Goal: Communication & Community: Answer question/provide support

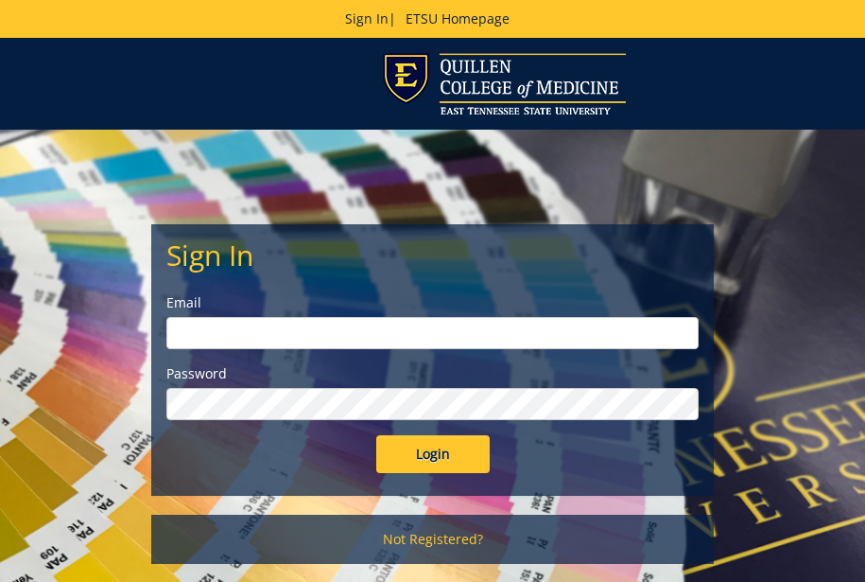
type input "[EMAIL_ADDRESS][DOMAIN_NAME]"
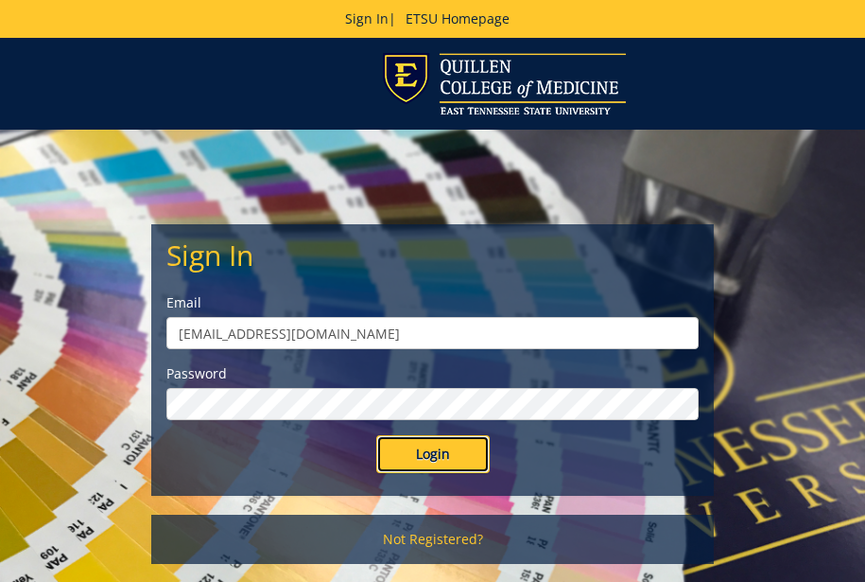
click at [425, 460] on input "Login" at bounding box center [432, 454] width 113 height 38
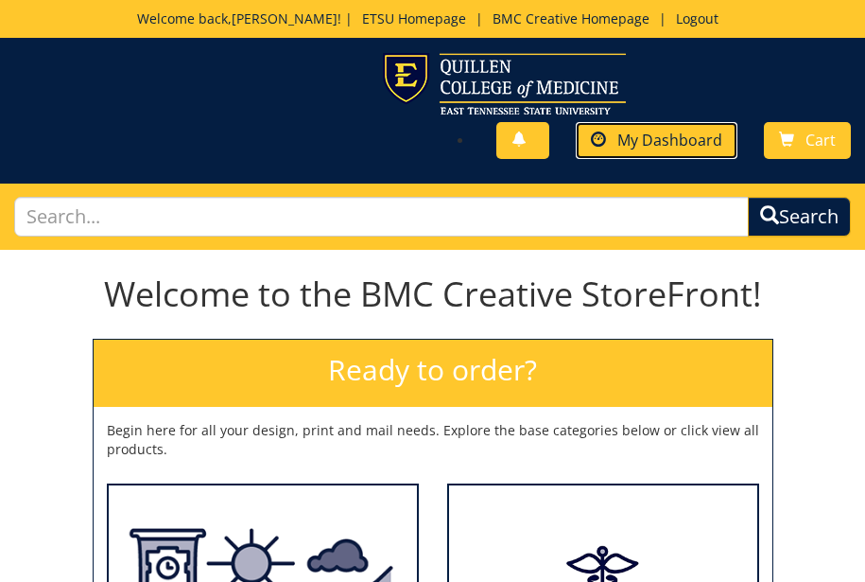
click at [668, 144] on span "My Dashboard" at bounding box center [670, 140] width 105 height 21
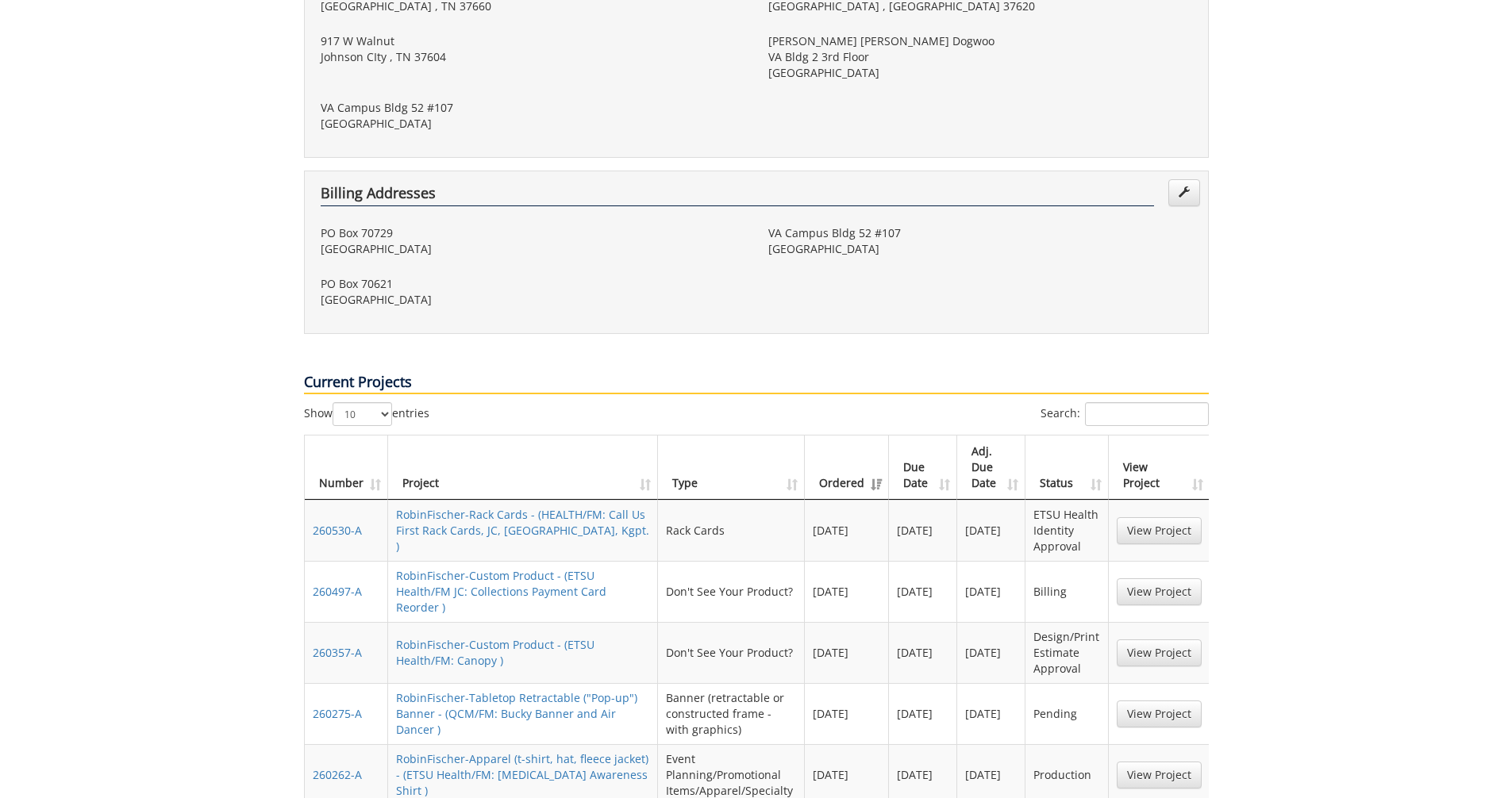
scroll to position [714, 0]
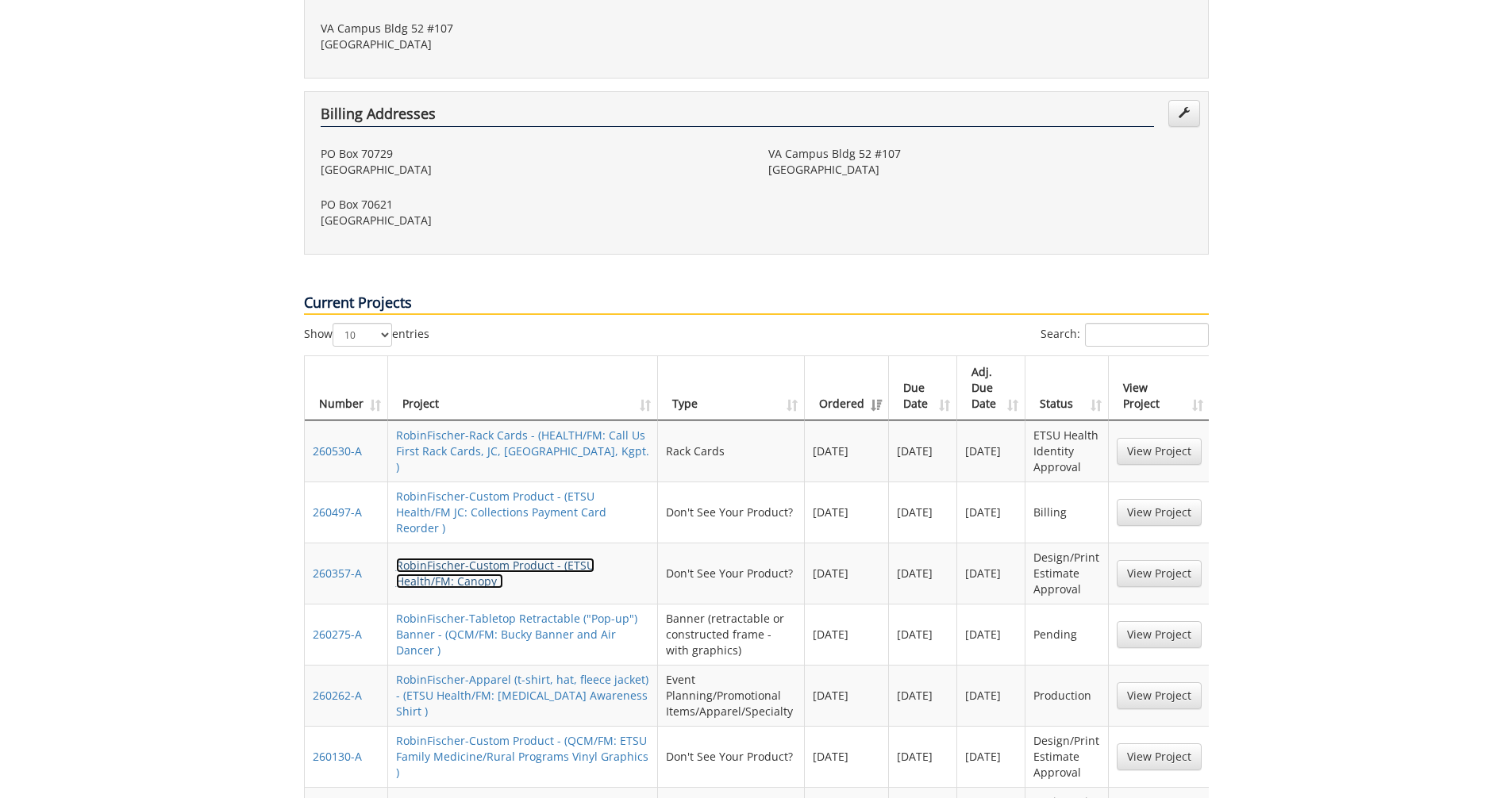
click at [465, 488] on link "RobinFischer-Custom Product - (ETSU Health/FM: Canopy )" at bounding box center [495, 573] width 198 height 31
click at [494, 488] on link "RobinFischer-Custom Product - (ETSU Health/FM: Canopy )" at bounding box center [495, 573] width 198 height 31
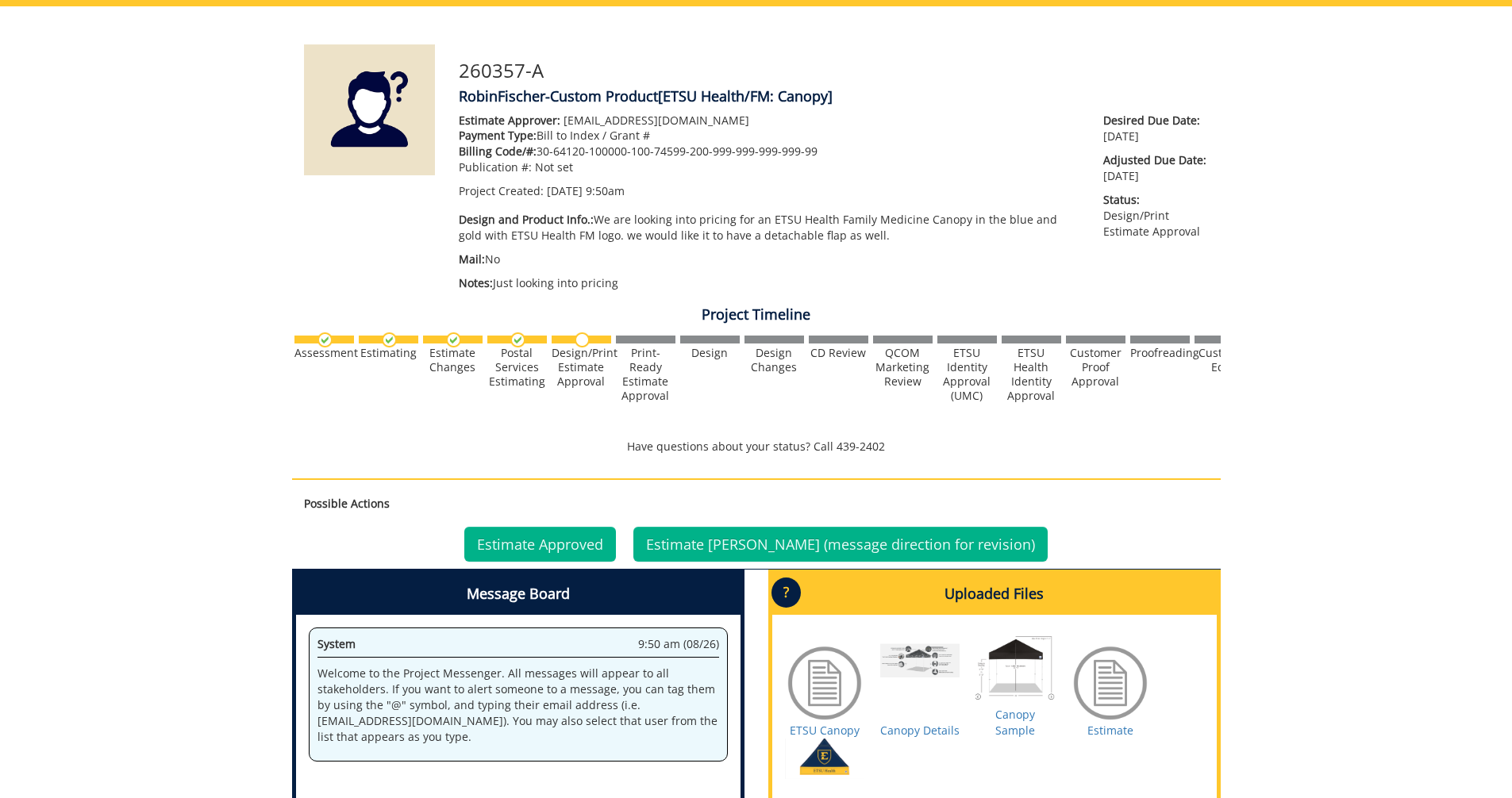
scroll to position [238, 0]
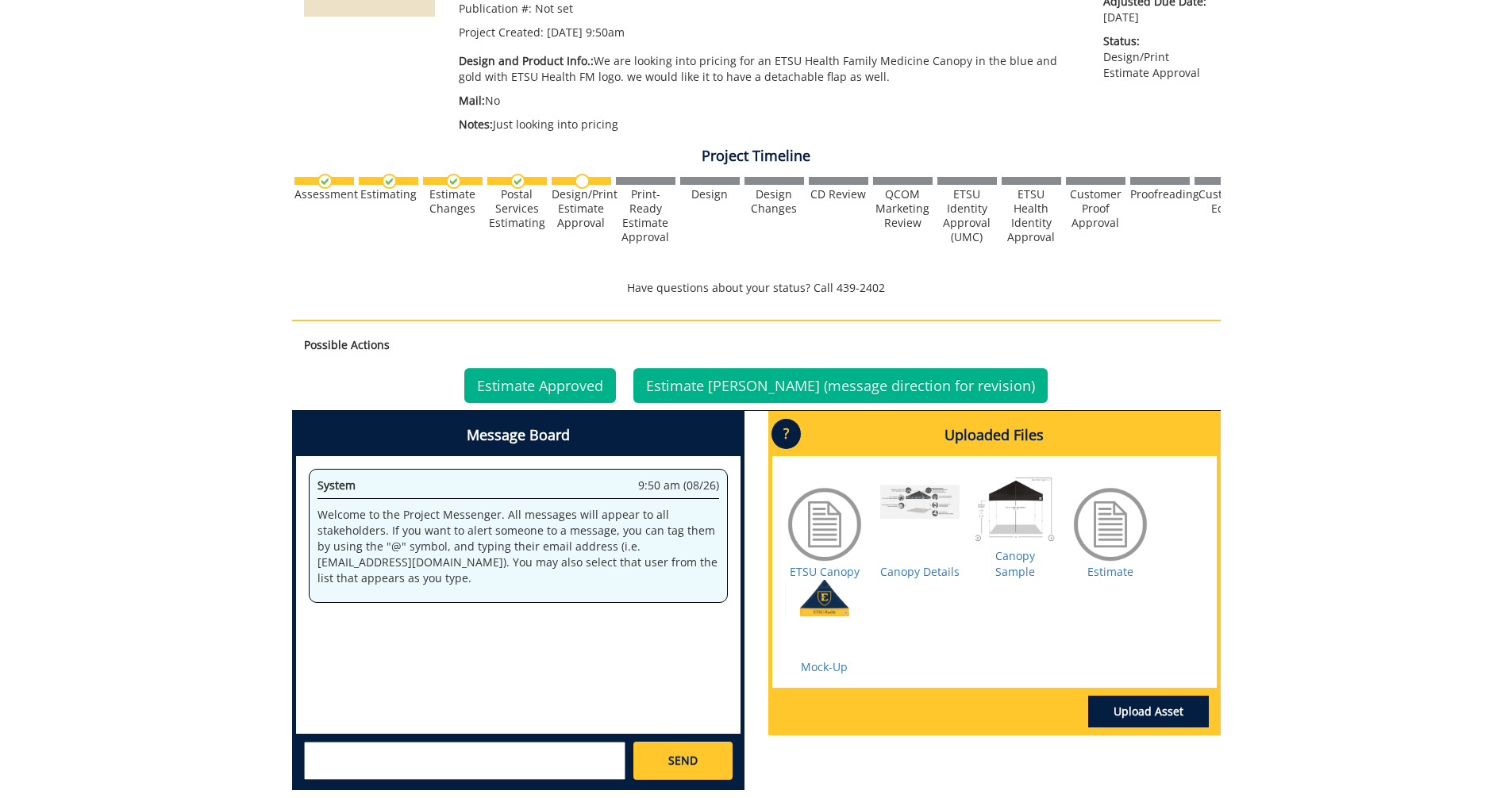
scroll to position [397, 0]
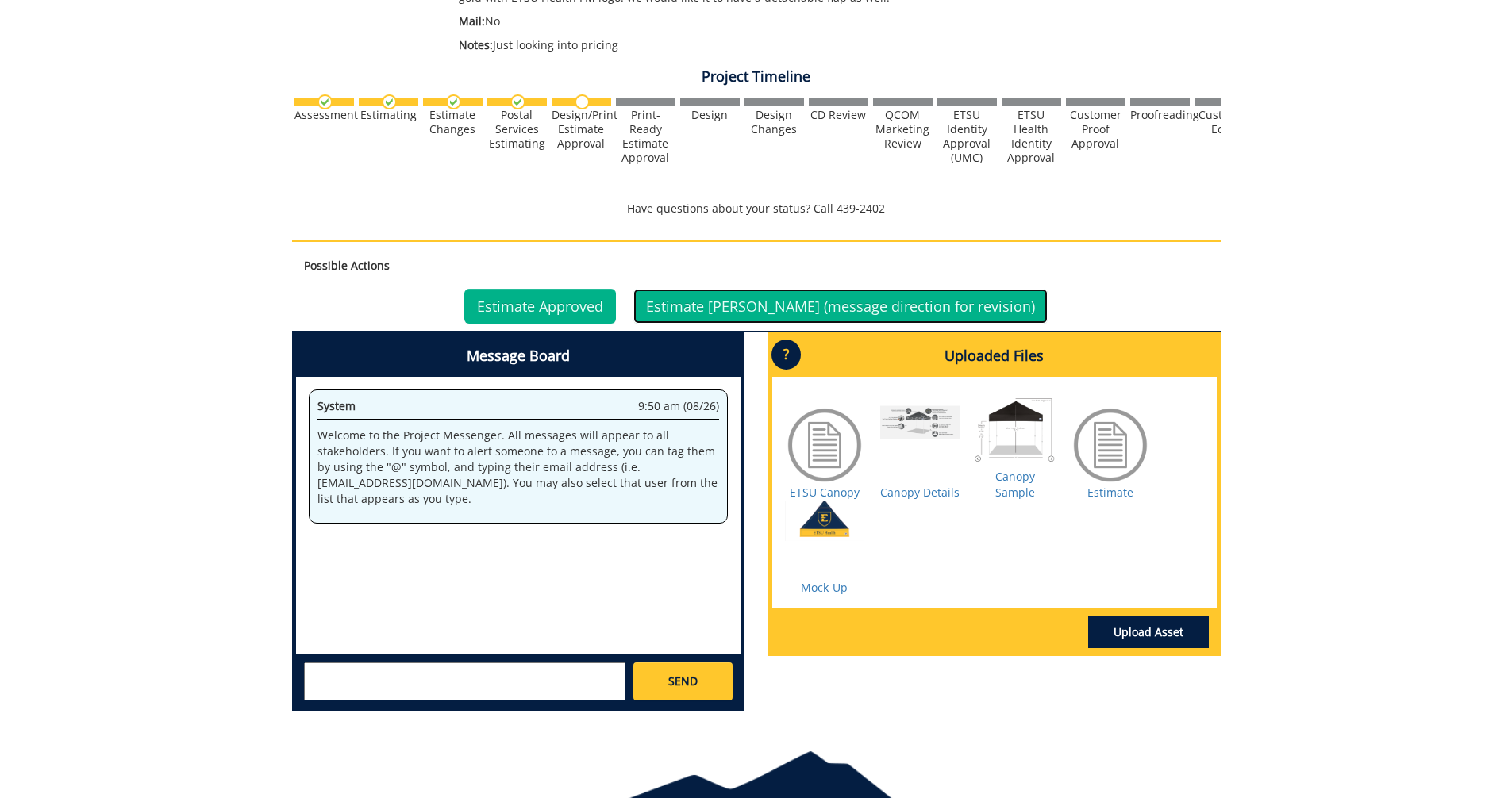
click at [761, 306] on link "Estimate Denied (message direction for revision)" at bounding box center [841, 306] width 414 height 35
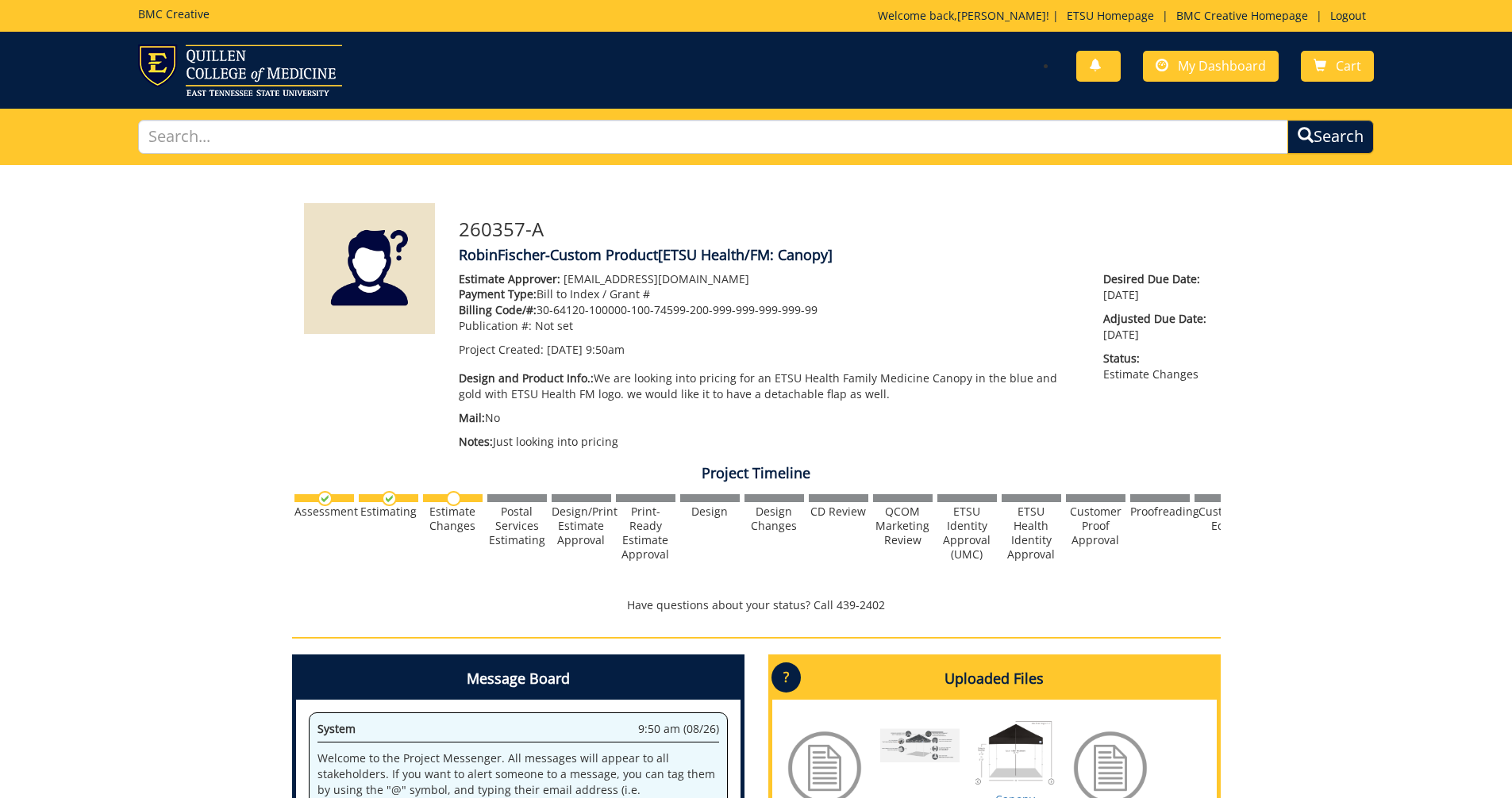
scroll to position [402, 0]
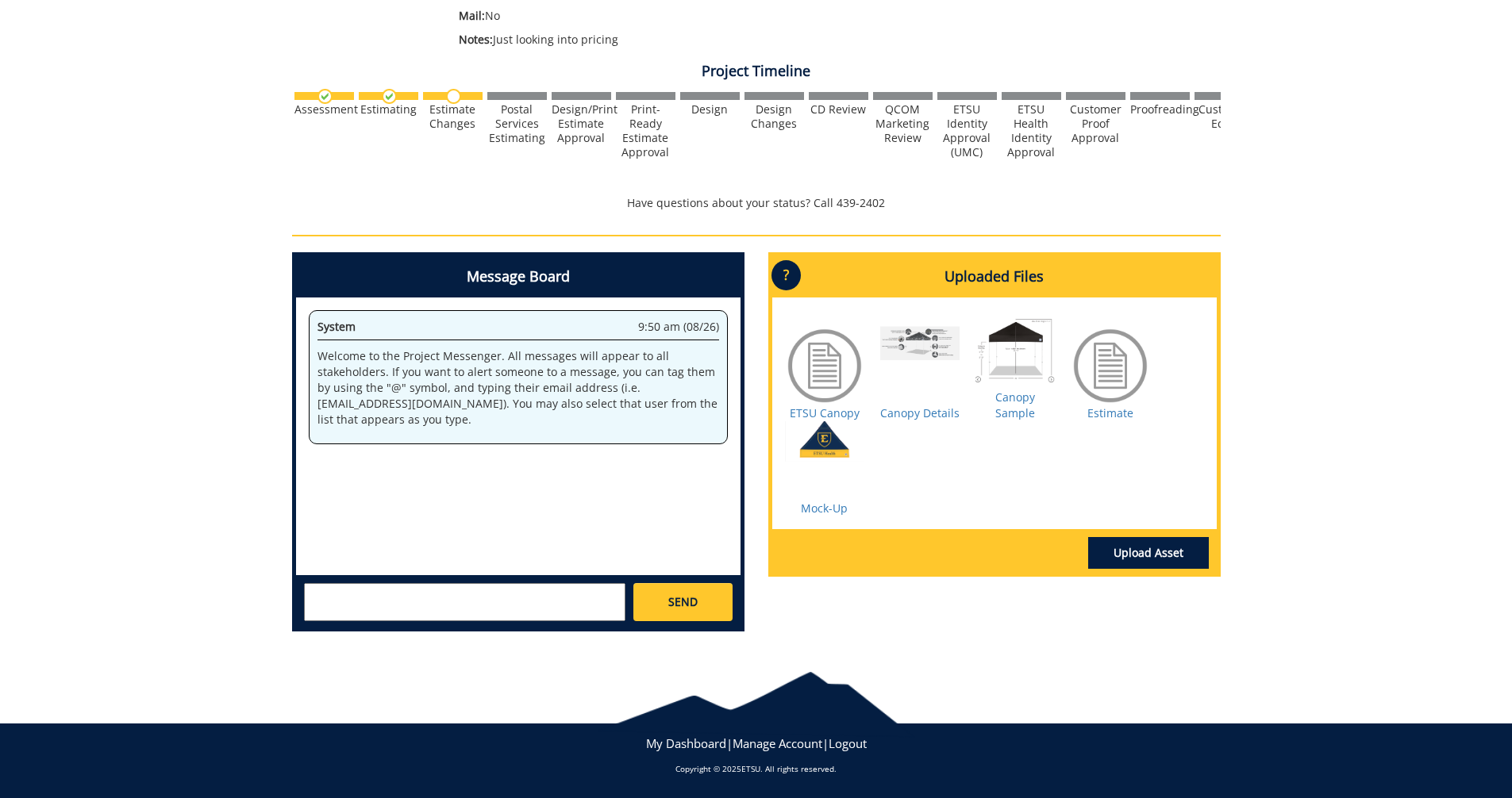
click at [373, 604] on textarea at bounding box center [464, 602] width 321 height 38
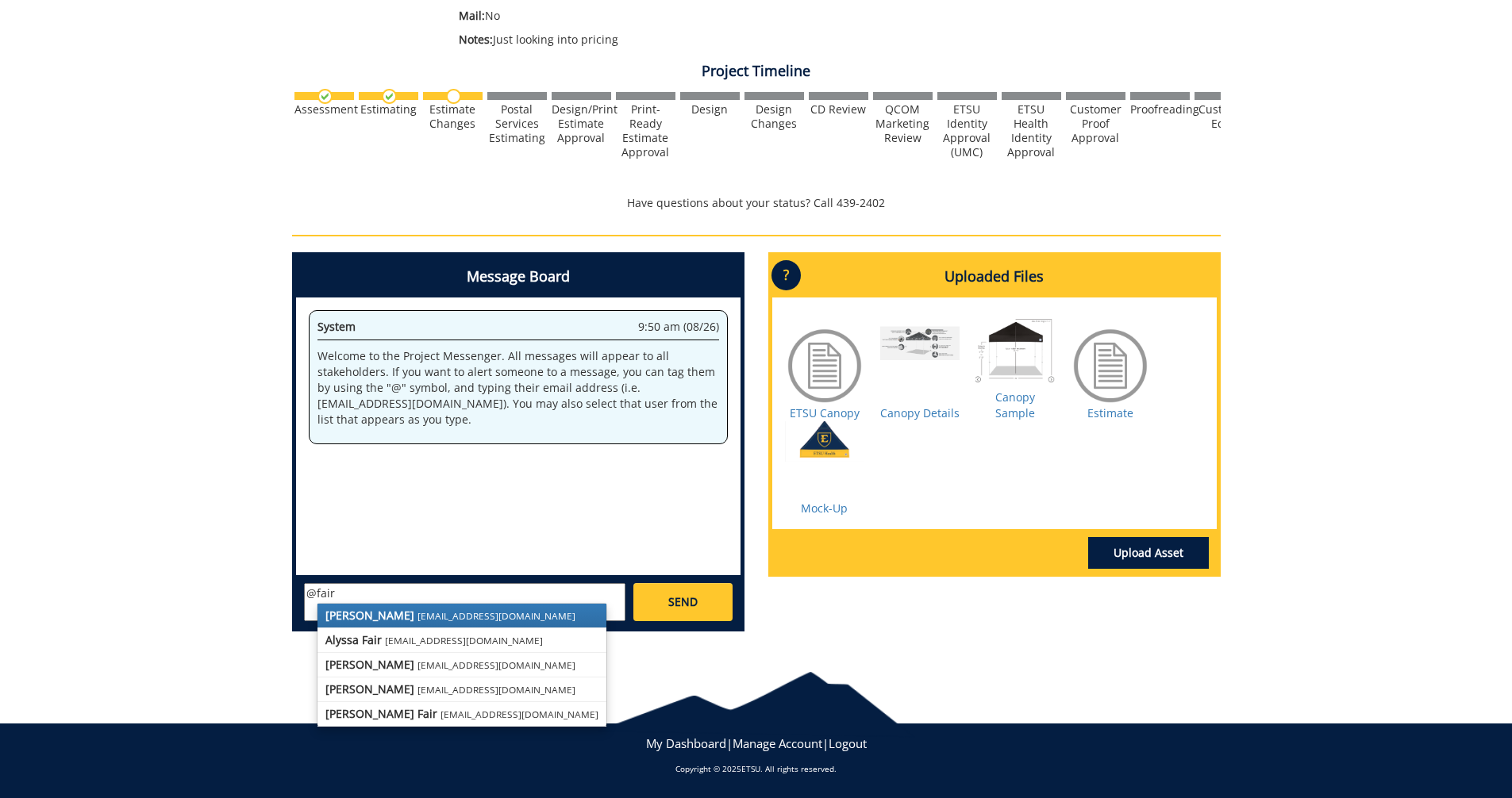
click at [417, 614] on small "[EMAIL_ADDRESS][DOMAIN_NAME]" at bounding box center [496, 615] width 158 height 13
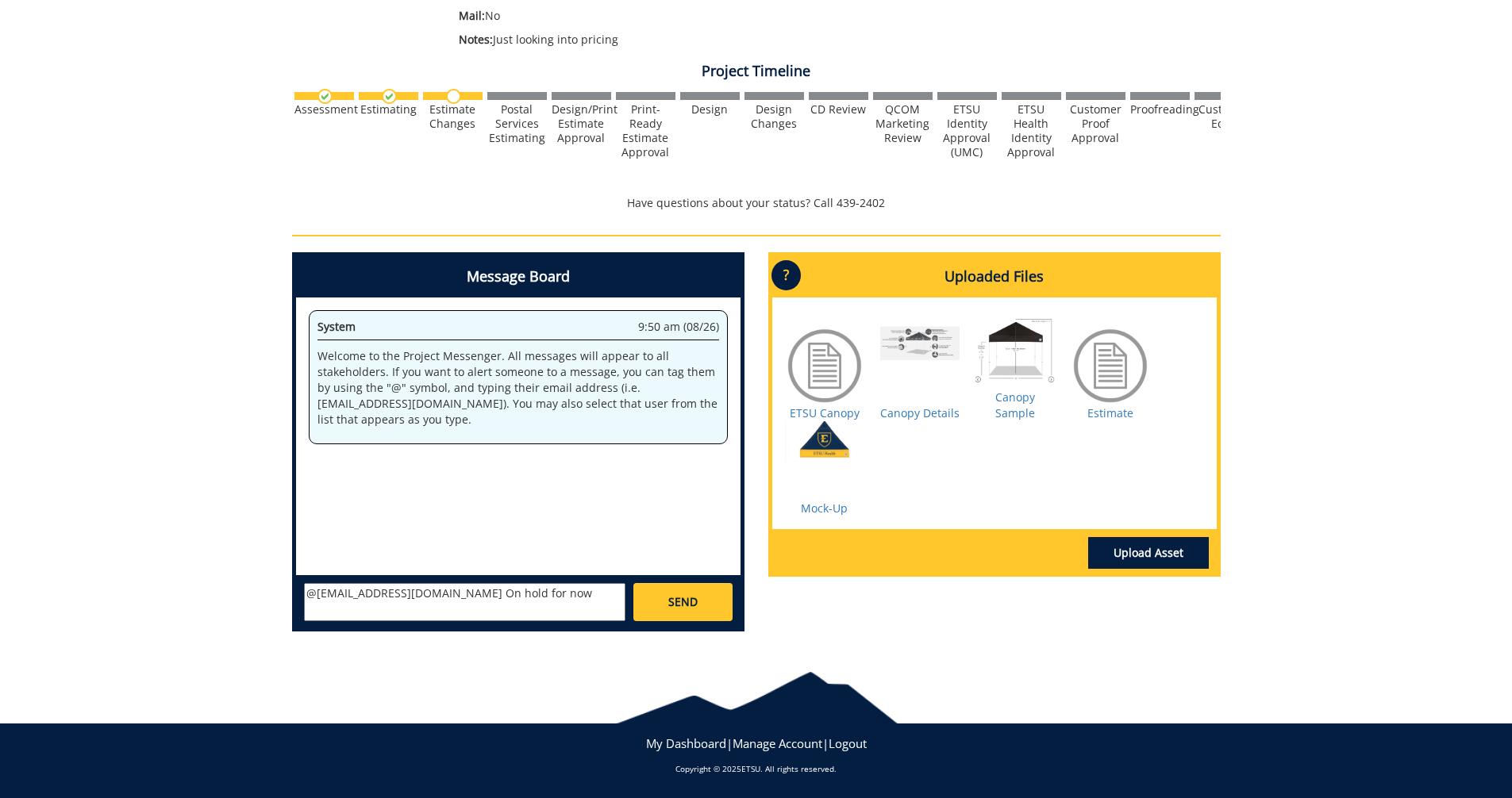
type textarea "@[EMAIL_ADDRESS][DOMAIN_NAME] On hold for now"
click at [685, 602] on span "SEND" at bounding box center [682, 602] width 29 height 16
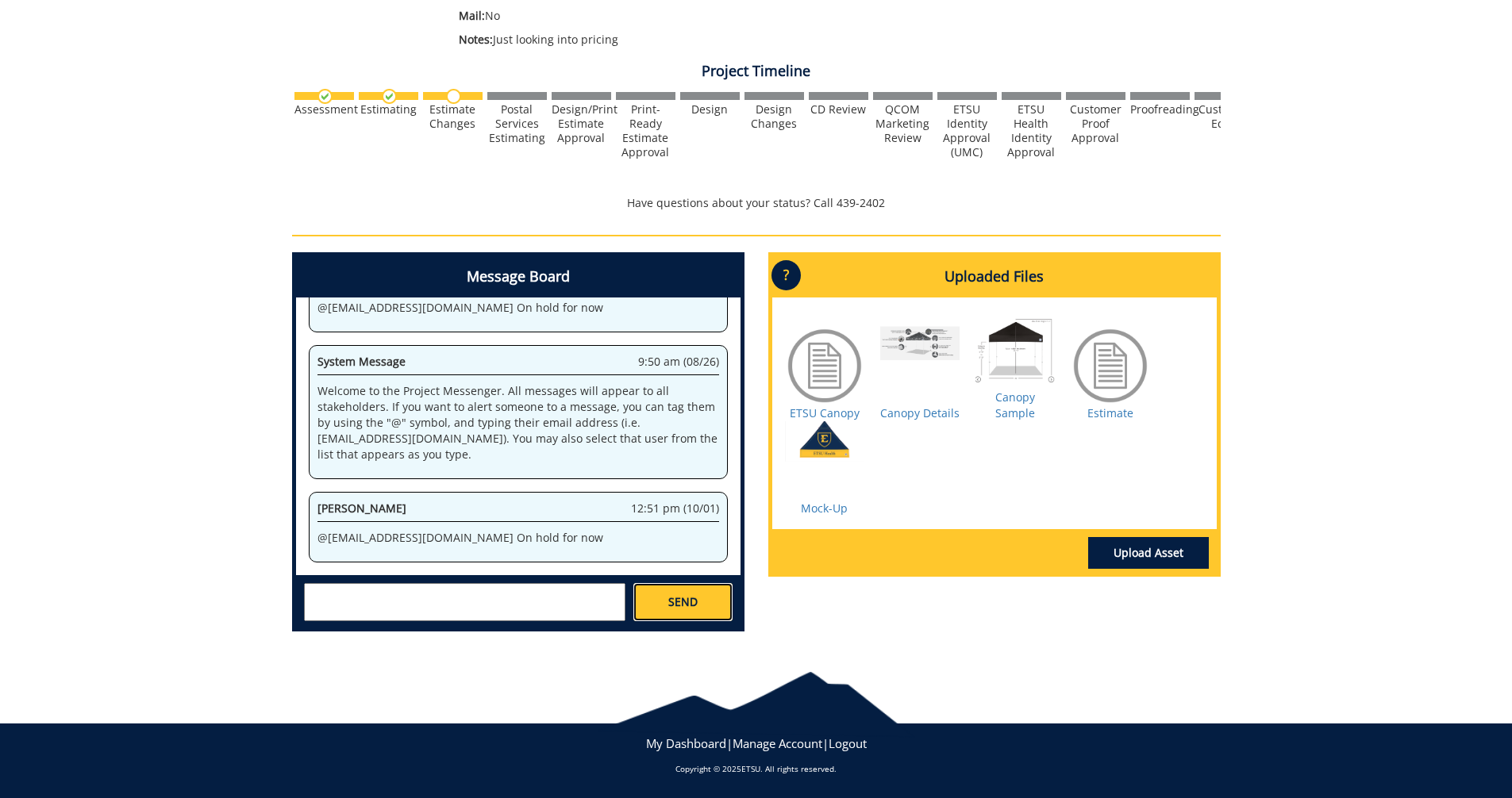
scroll to position [164, 0]
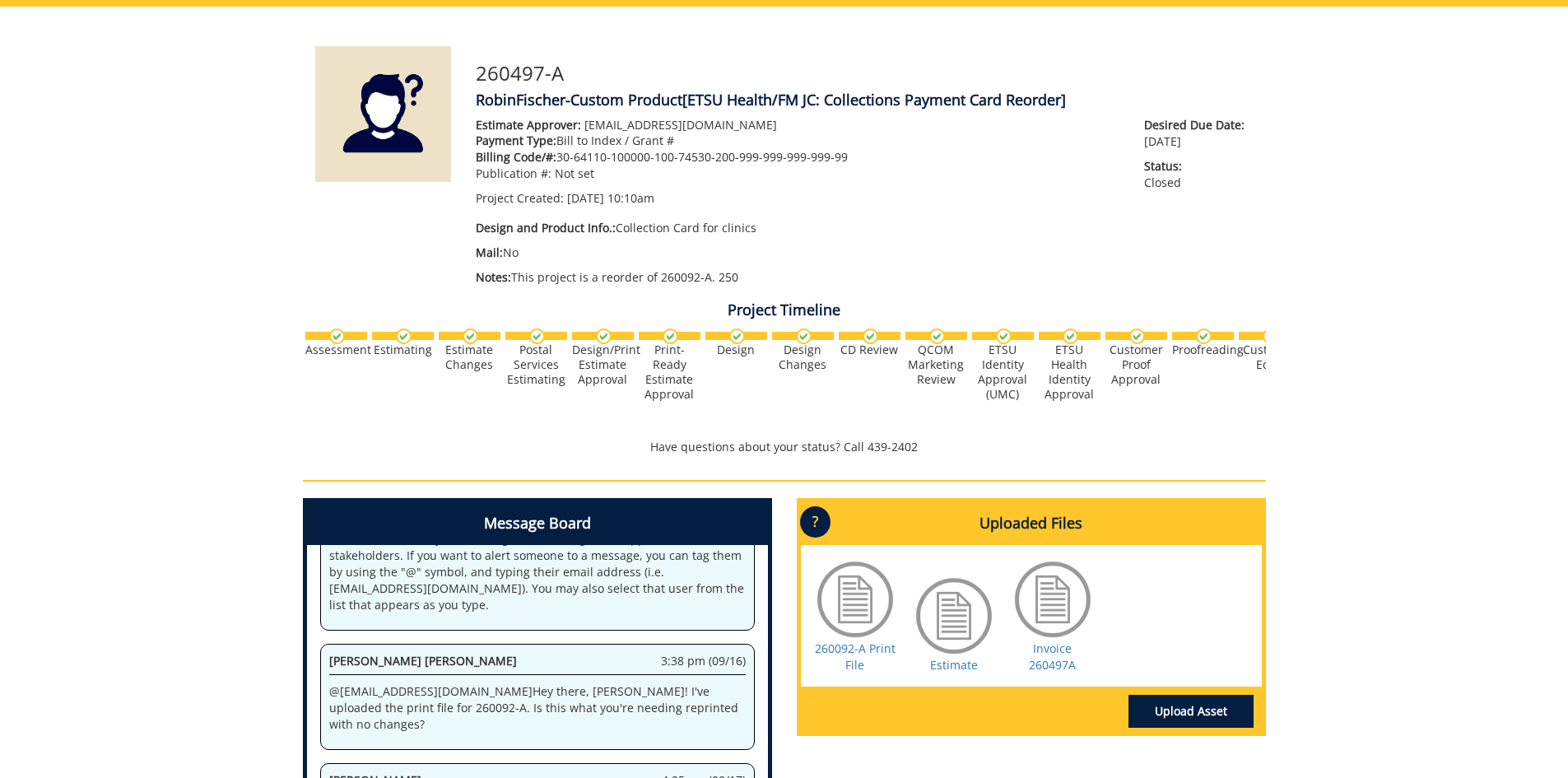
scroll to position [247, 0]
